Goal: Navigation & Orientation: Find specific page/section

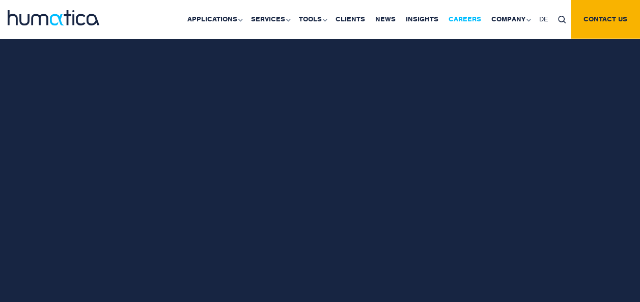
click at [0, 0] on div "20 years helping business leaders deliver alpha. View our success stories" at bounding box center [0, 0] width 0 height 0
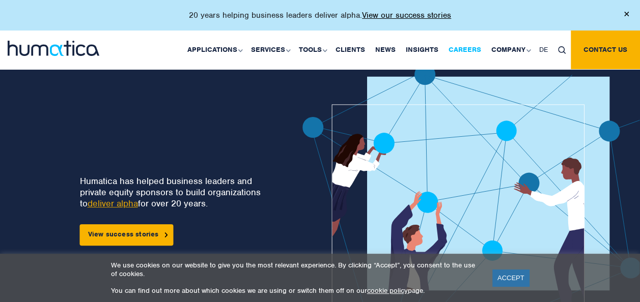
click at [465, 56] on link "Careers" at bounding box center [464, 50] width 43 height 39
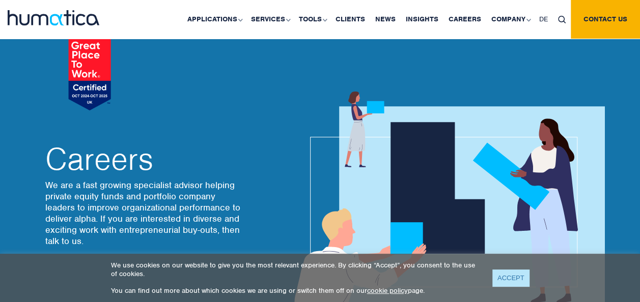
click at [514, 275] on link "ACCEPT" at bounding box center [510, 278] width 37 height 17
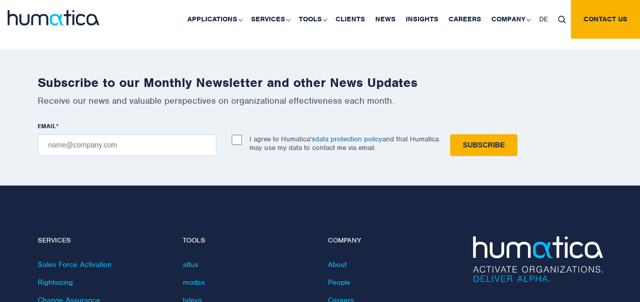
scroll to position [3303, 0]
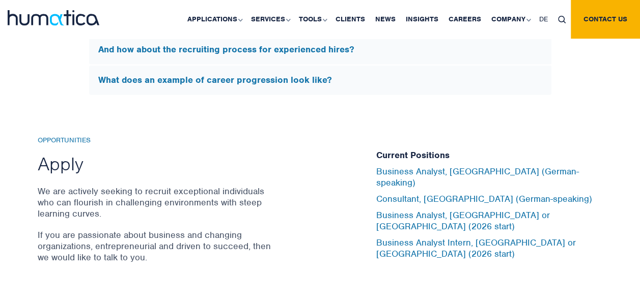
click at [625, 152] on div "Opportunities Apply We are actively seeking to recruit exceptional individuals …" at bounding box center [320, 205] width 640 height 219
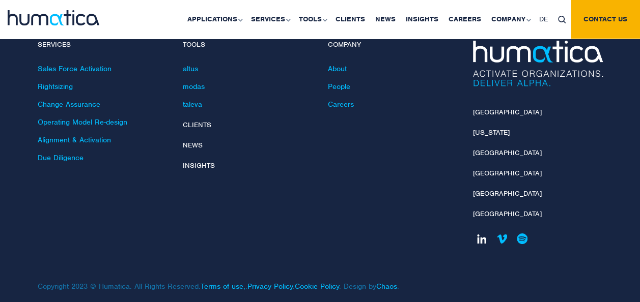
click at [486, 230] on link at bounding box center [482, 239] width 18 height 18
